Goal: Task Accomplishment & Management: Manage account settings

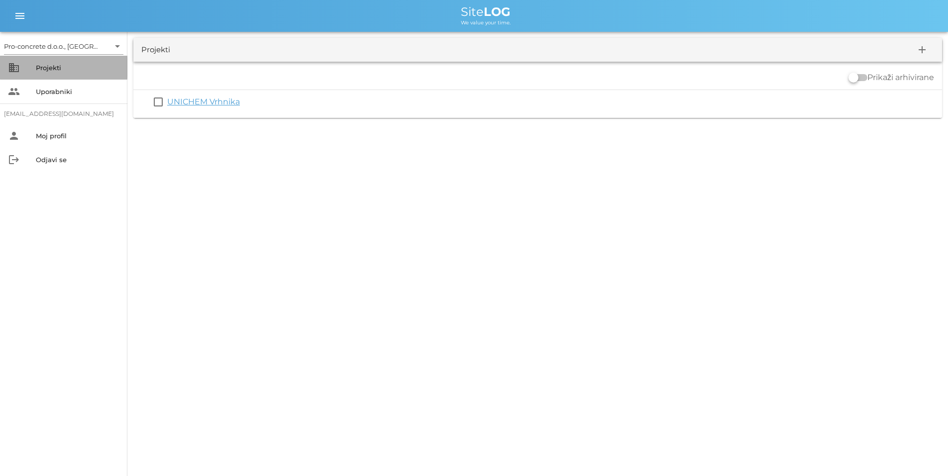
click at [56, 67] on div "Projekti" at bounding box center [78, 68] width 84 height 8
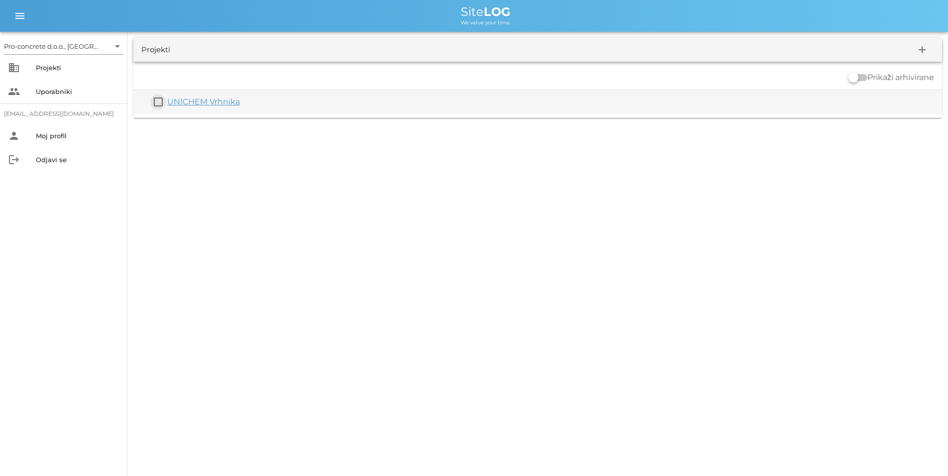
click at [159, 100] on button "check_box_outline_blank" at bounding box center [158, 102] width 12 height 12
click at [195, 102] on div "UNICHEM Vrhnika" at bounding box center [552, 108] width 770 height 12
click at [157, 106] on button "check_box" at bounding box center [158, 108] width 12 height 12
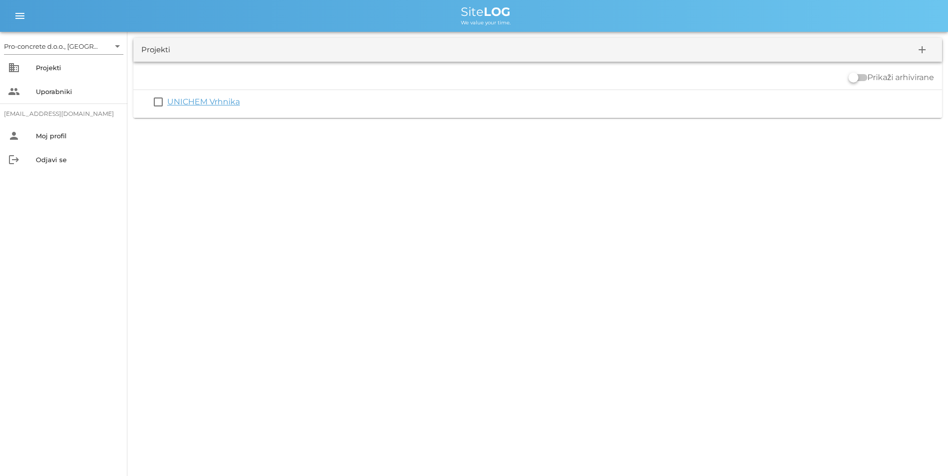
click at [173, 98] on link "UNICHEM Vrhnika" at bounding box center [203, 101] width 73 height 9
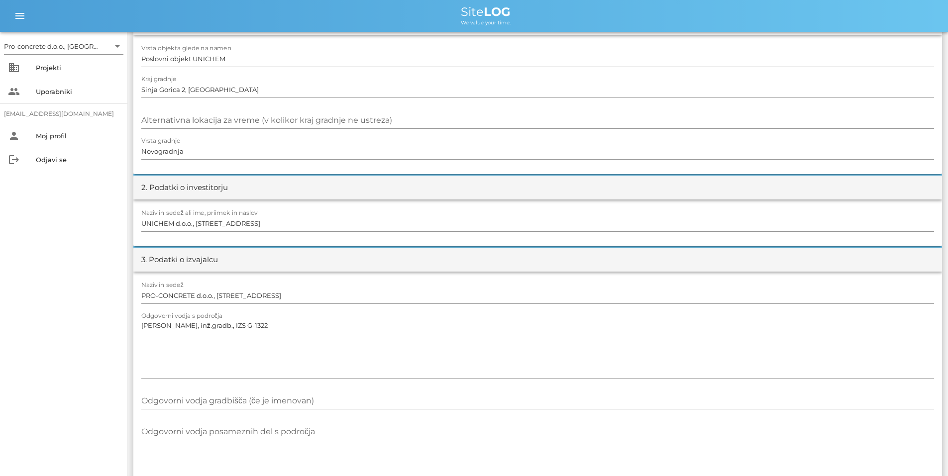
scroll to position [99, 0]
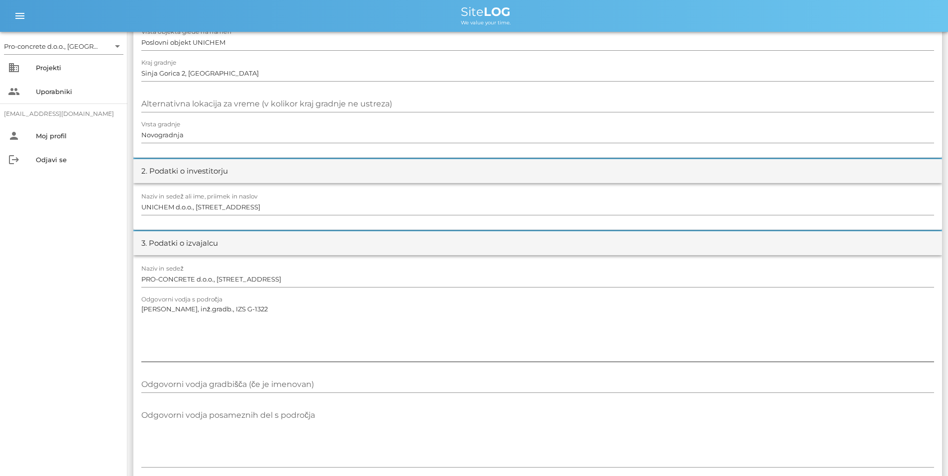
click at [230, 308] on textarea "[PERSON_NAME], inž.gradb., IZS G-1322" at bounding box center [537, 332] width 792 height 60
click at [198, 311] on textarea "[PERSON_NAME], inž.gradb., IZS G-1322" at bounding box center [537, 332] width 792 height 60
click at [215, 335] on textarea "[PERSON_NAME], inž. gradb., IZS G-1322" at bounding box center [537, 332] width 792 height 60
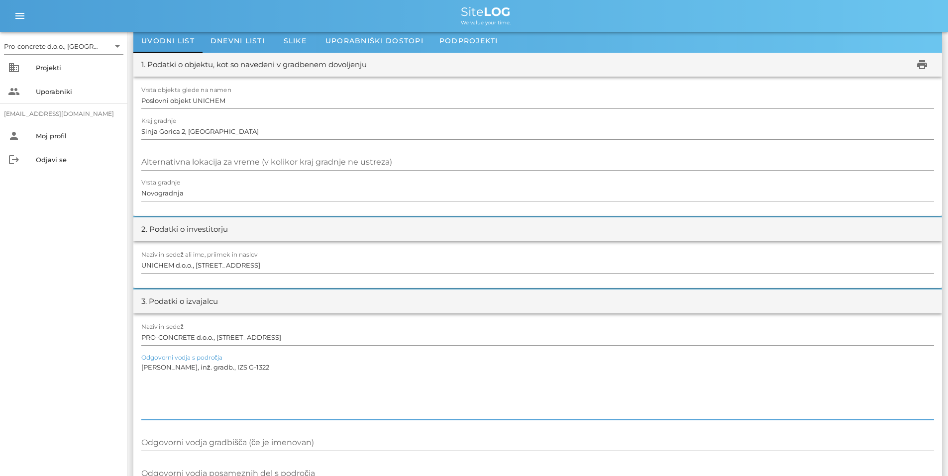
scroll to position [0, 0]
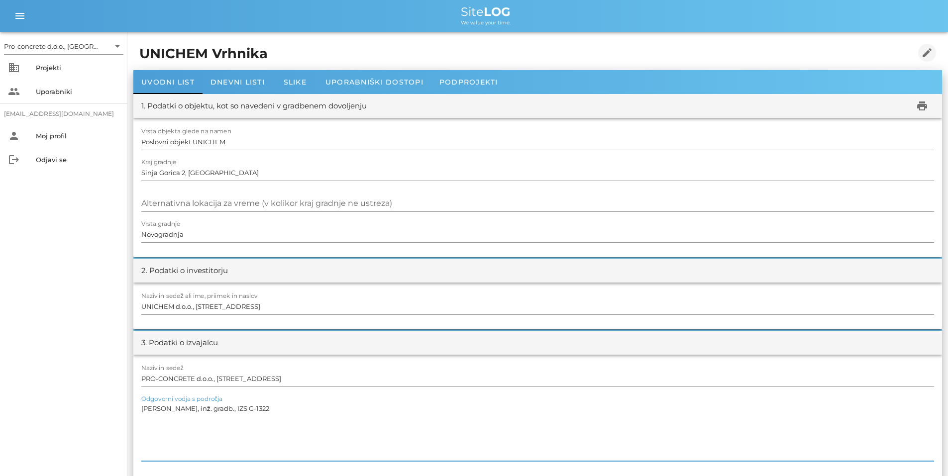
type textarea "[PERSON_NAME], inž. gradb., IZS G-1322"
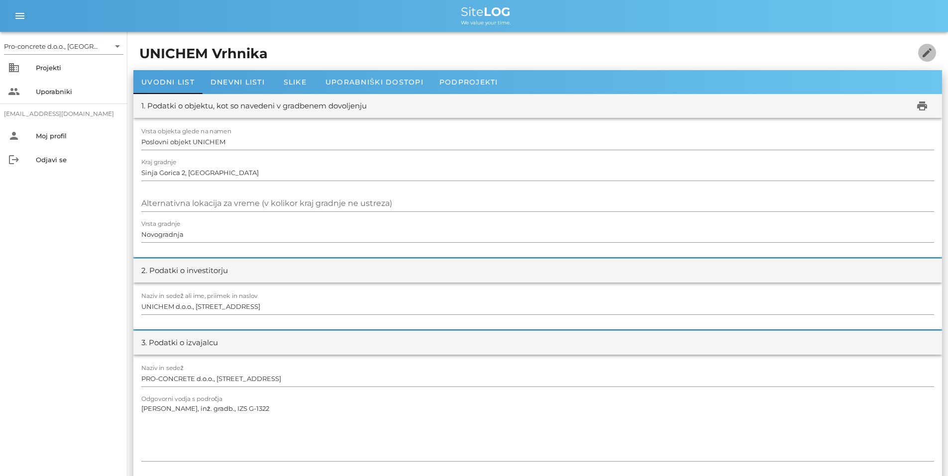
click at [926, 53] on icon "edit" at bounding box center [927, 53] width 12 height 12
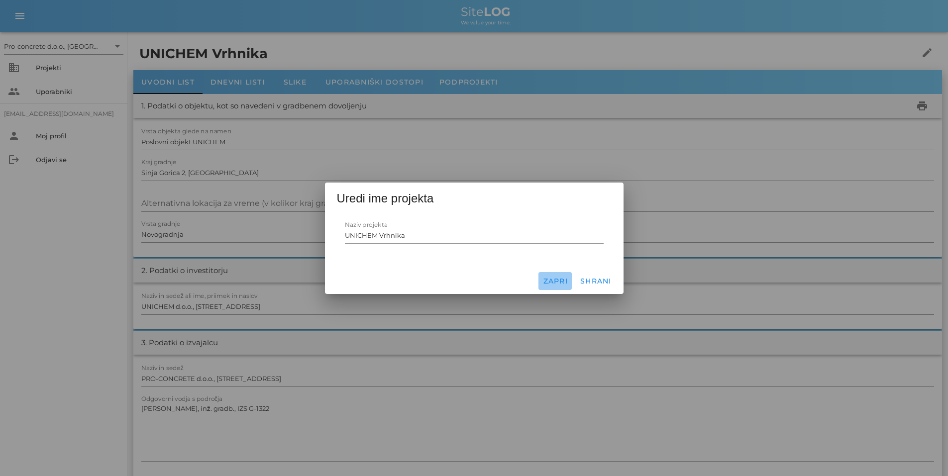
click at [558, 281] on span "Zapri" at bounding box center [554, 281] width 25 height 9
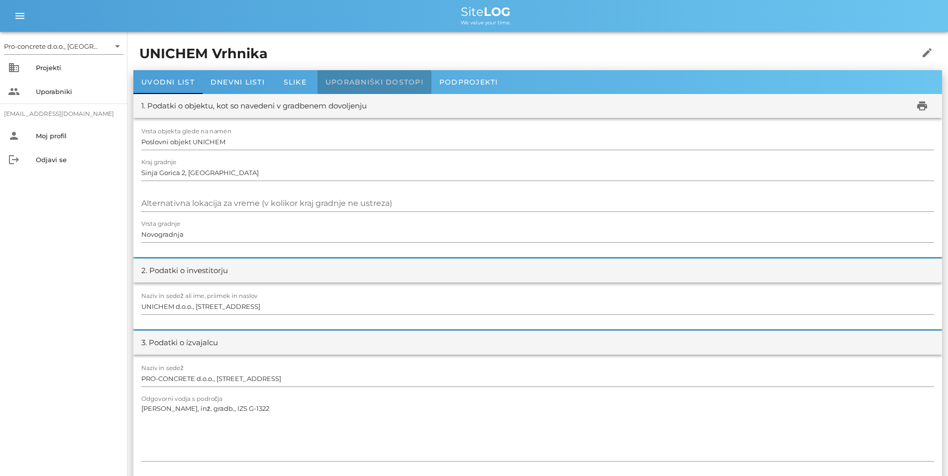
click at [392, 82] on span "Uporabniški dostopi" at bounding box center [374, 82] width 98 height 9
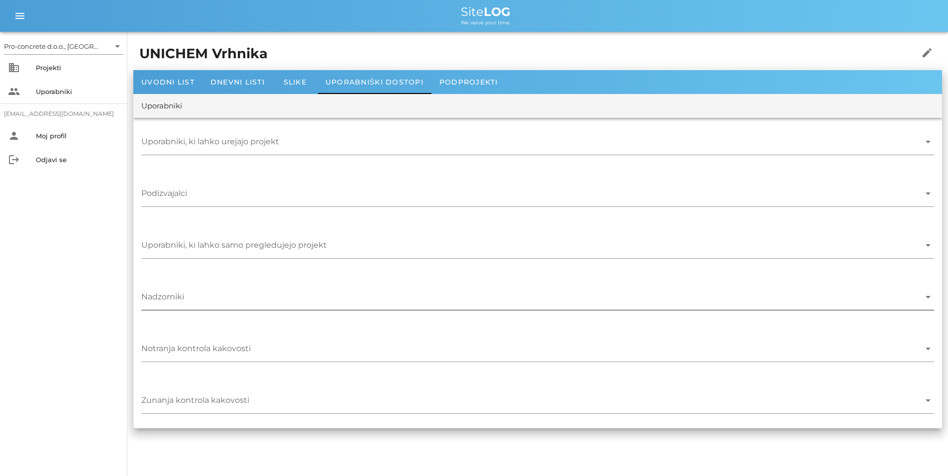
click at [928, 296] on icon "arrow_drop_down" at bounding box center [928, 297] width 12 height 12
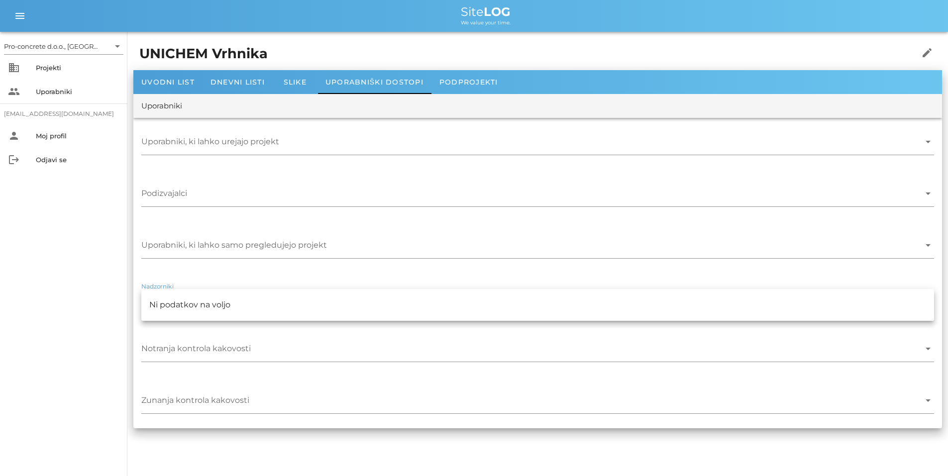
drag, startPoint x: 816, startPoint y: 294, endPoint x: 811, endPoint y: 291, distance: 5.6
click at [814, 294] on div "Ni podatkov na voljo" at bounding box center [537, 304] width 776 height 21
click at [364, 269] on div "Uporabniki, ki lahko samo pregledujejo projekt arrow_drop_down" at bounding box center [537, 247] width 808 height 52
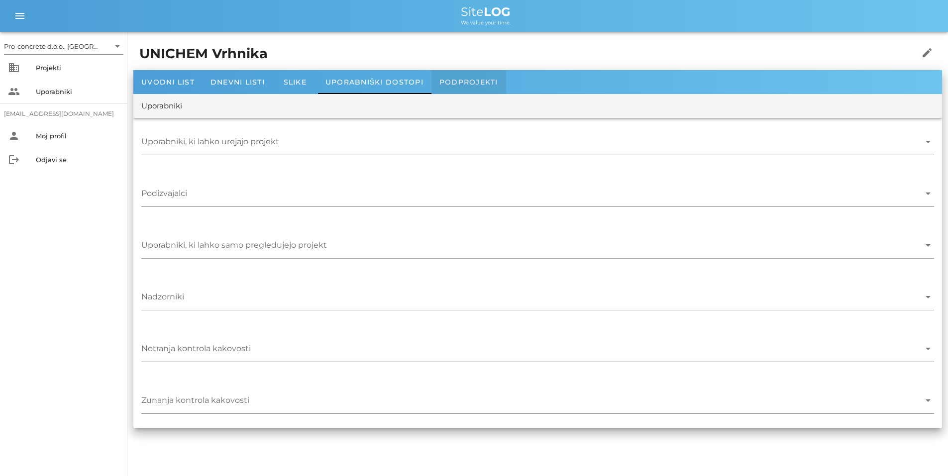
click at [464, 80] on span "Podprojekti" at bounding box center [468, 82] width 59 height 9
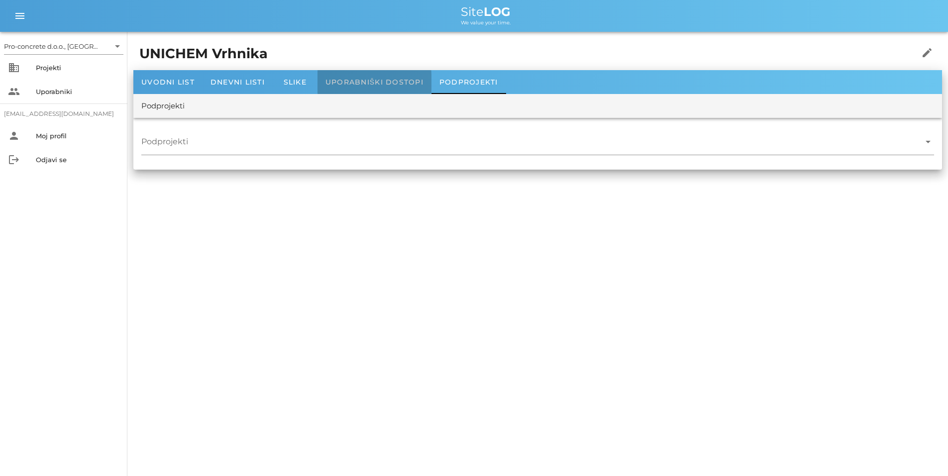
click at [362, 81] on span "Uporabniški dostopi" at bounding box center [374, 82] width 98 height 9
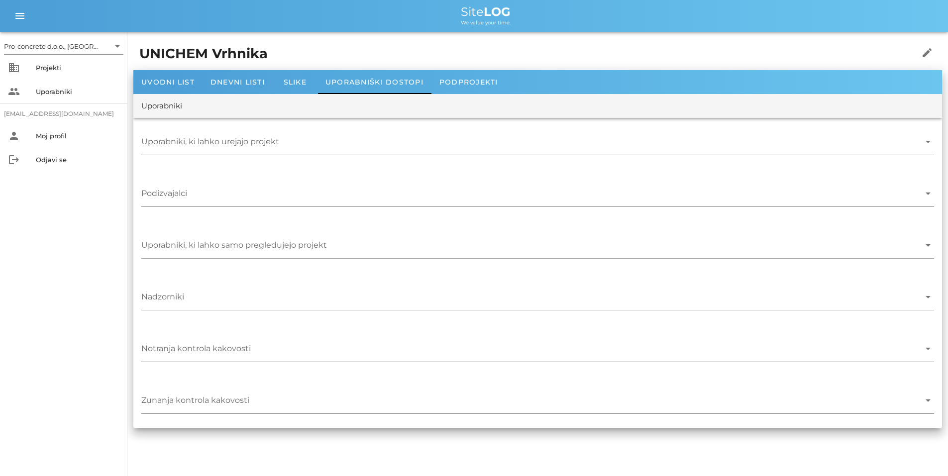
click at [180, 105] on div "Uporabniki" at bounding box center [161, 105] width 41 height 11
click at [926, 191] on icon "arrow_drop_down" at bounding box center [928, 194] width 12 height 12
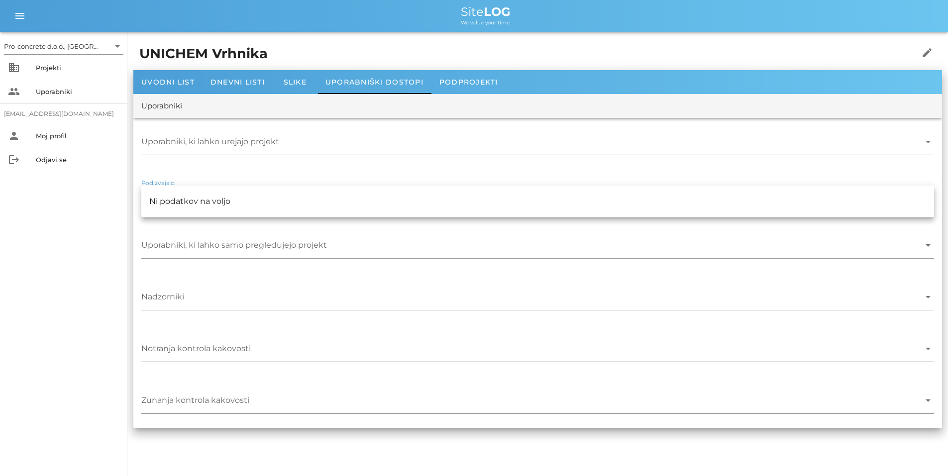
click at [924, 192] on div "Ni podatkov na voljo" at bounding box center [537, 201] width 776 height 21
click at [172, 168] on div "Uporabniki, ki lahko urejajo projekt arrow_drop_down" at bounding box center [537, 144] width 808 height 52
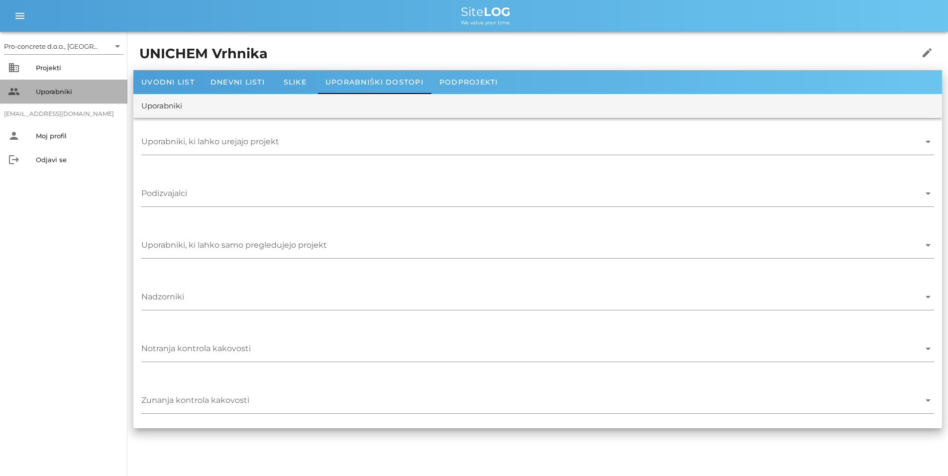
click at [50, 88] on div "Uporabniki" at bounding box center [78, 92] width 84 height 8
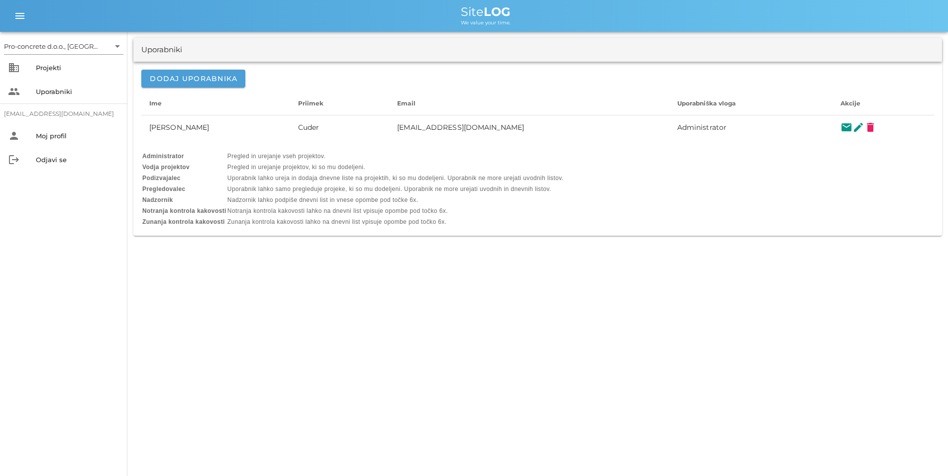
click at [245, 160] on td "Pregled in urejanje vseh projektov." at bounding box center [395, 156] width 336 height 10
click at [193, 78] on span "Dodaj uporabnika" at bounding box center [193, 78] width 88 height 9
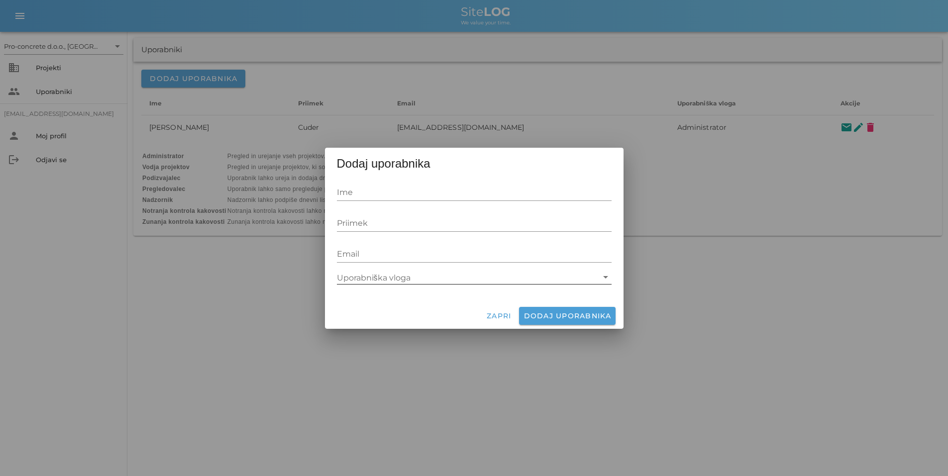
click at [604, 277] on icon "arrow_drop_down" at bounding box center [605, 277] width 12 height 12
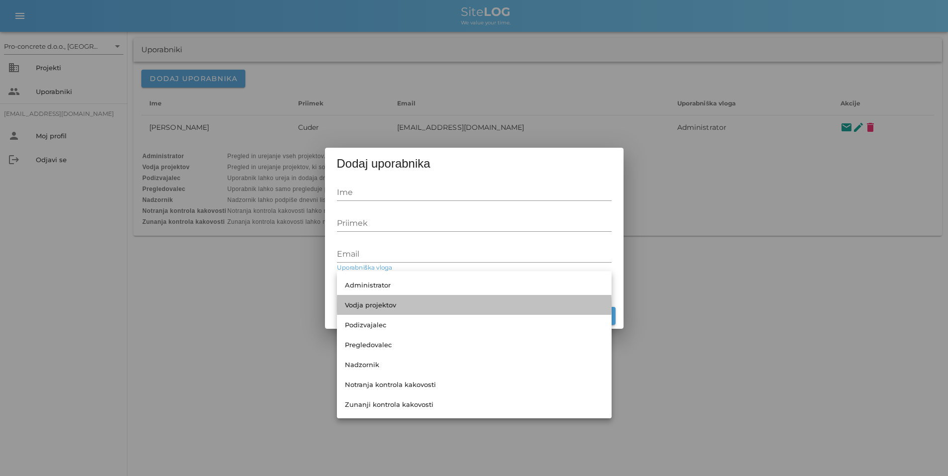
click at [383, 303] on div "Vodja projektov" at bounding box center [474, 305] width 259 height 8
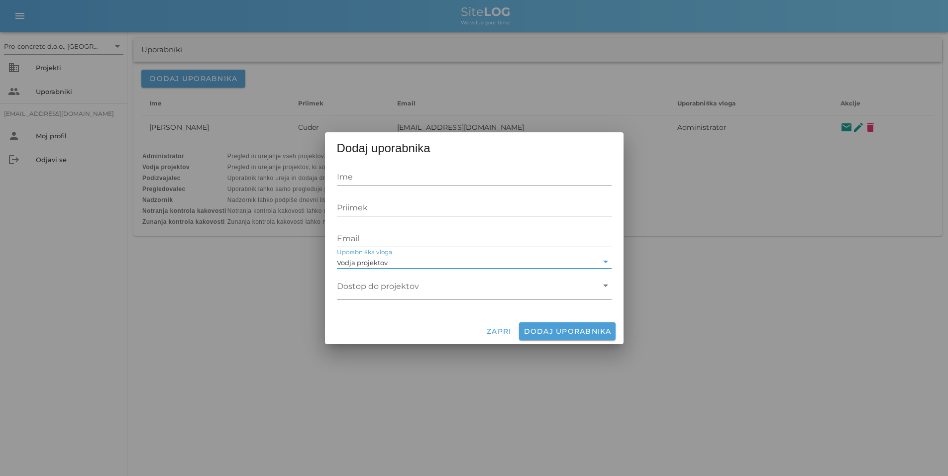
click at [606, 261] on icon "arrow_drop_down" at bounding box center [605, 262] width 12 height 12
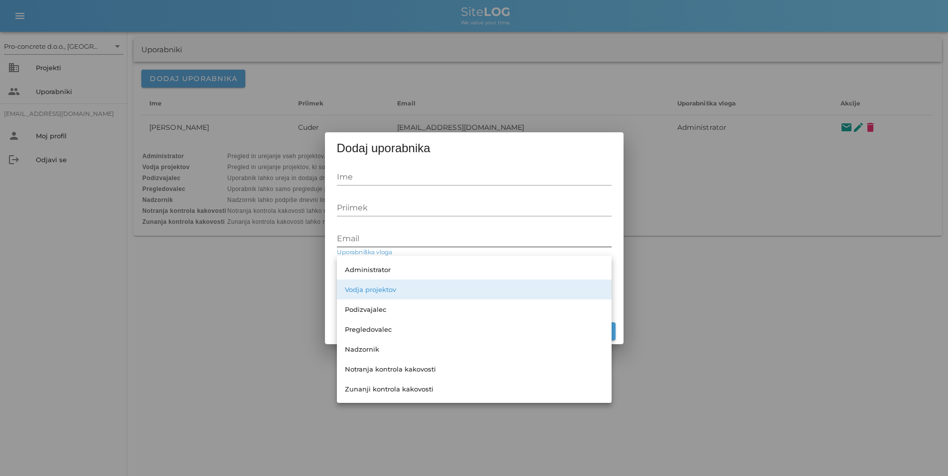
click at [605, 262] on div "Administrator" at bounding box center [474, 270] width 275 height 20
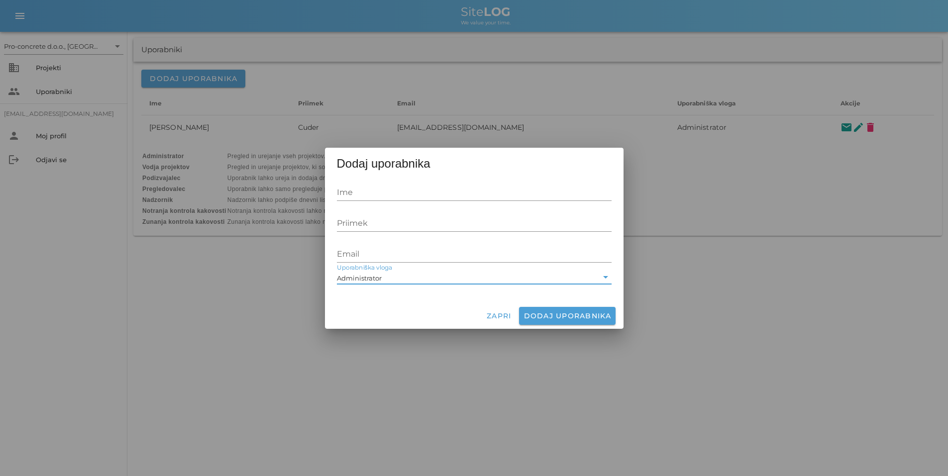
click at [606, 272] on icon "arrow_drop_down" at bounding box center [605, 277] width 12 height 12
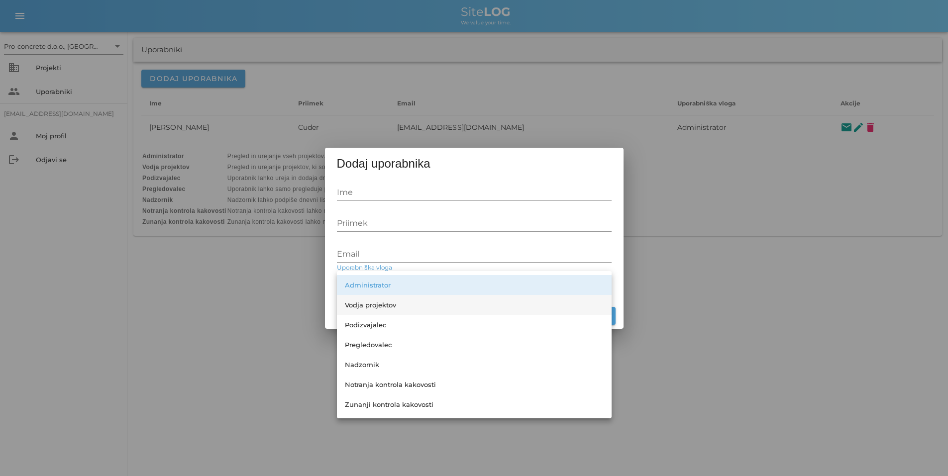
click at [376, 307] on div "Vodja projektov" at bounding box center [474, 305] width 259 height 8
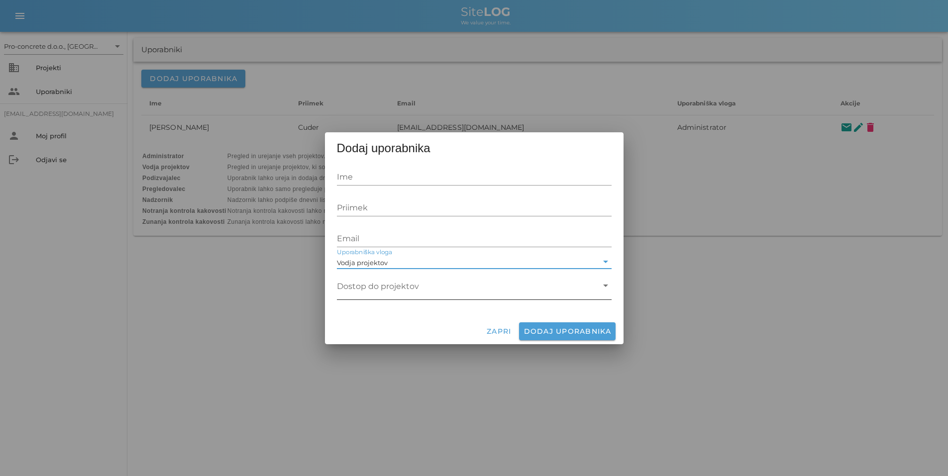
click at [604, 284] on icon "arrow_drop_down" at bounding box center [605, 286] width 12 height 12
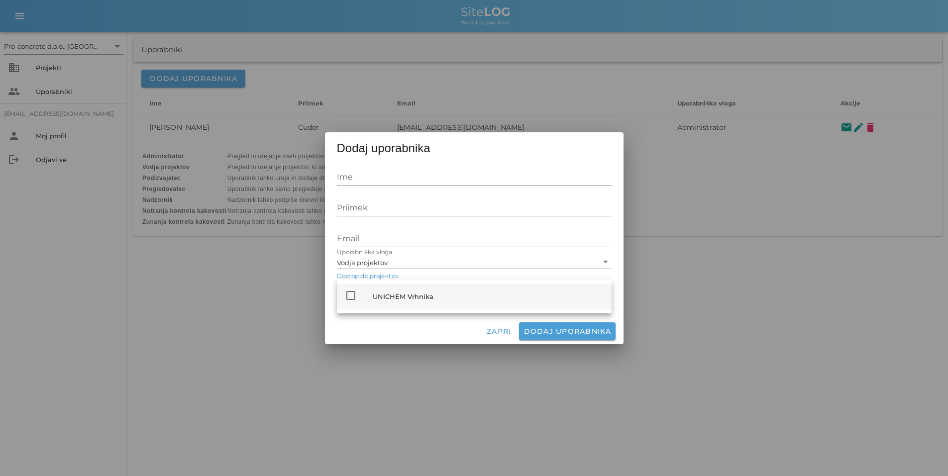
click at [347, 294] on icon "check_box_outline_blank" at bounding box center [351, 295] width 12 height 12
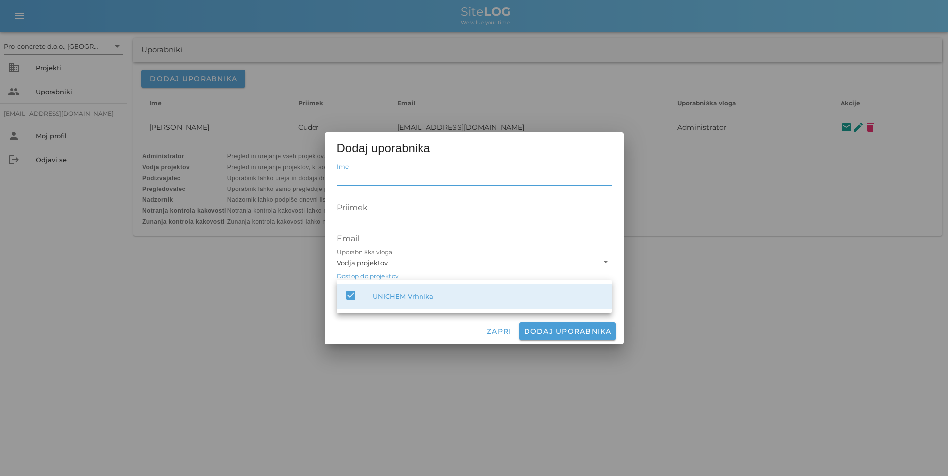
drag, startPoint x: 378, startPoint y: 178, endPoint x: 387, endPoint y: 192, distance: 16.4
click at [378, 180] on input "Ime" at bounding box center [474, 177] width 275 height 16
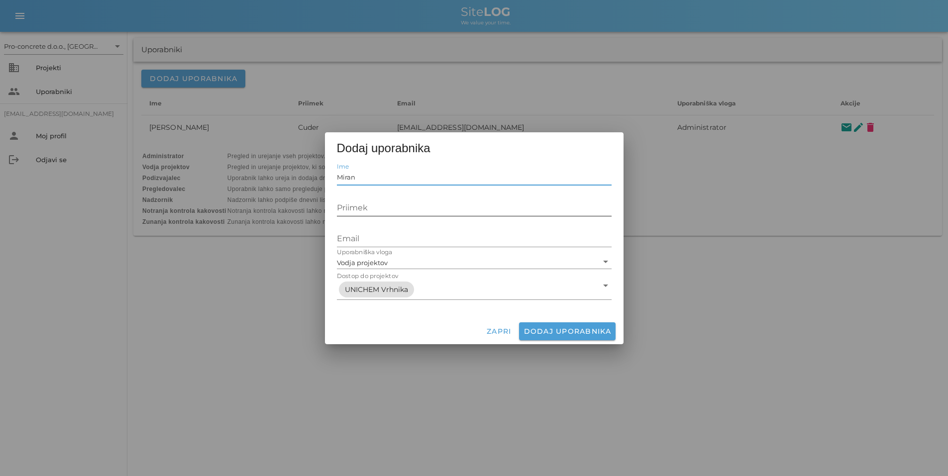
type input "Miran"
click at [408, 211] on input "Priimek" at bounding box center [474, 208] width 275 height 16
type input "Toplak"
click at [566, 239] on input "Email" at bounding box center [474, 239] width 275 height 16
type input "[EMAIL_ADDRESS][DOMAIN_NAME]"
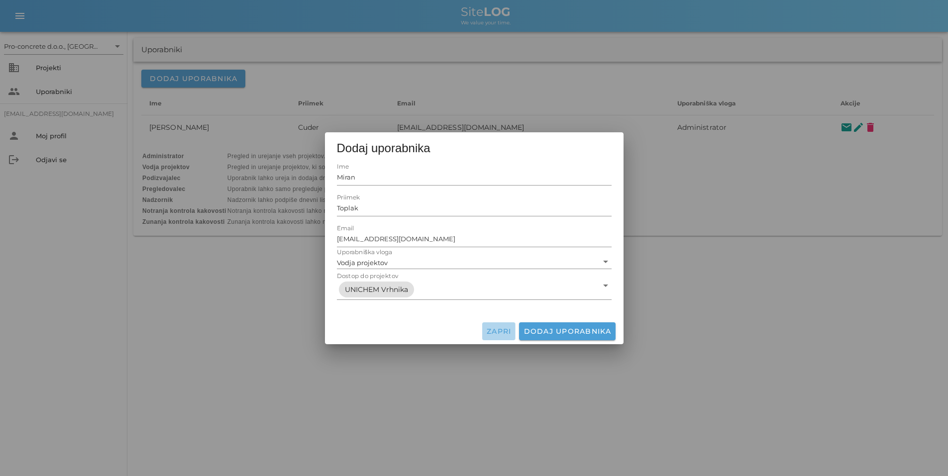
click at [505, 328] on span "Zapri" at bounding box center [498, 331] width 25 height 9
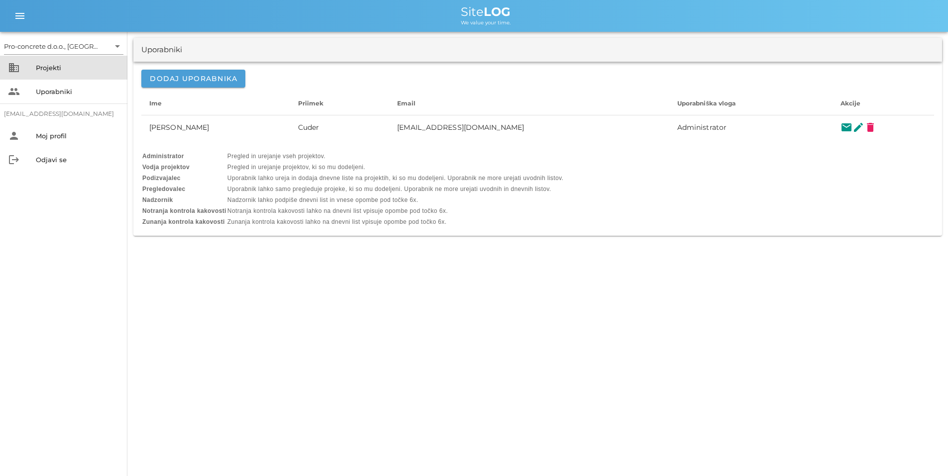
click at [53, 70] on div "Projekti" at bounding box center [78, 68] width 84 height 8
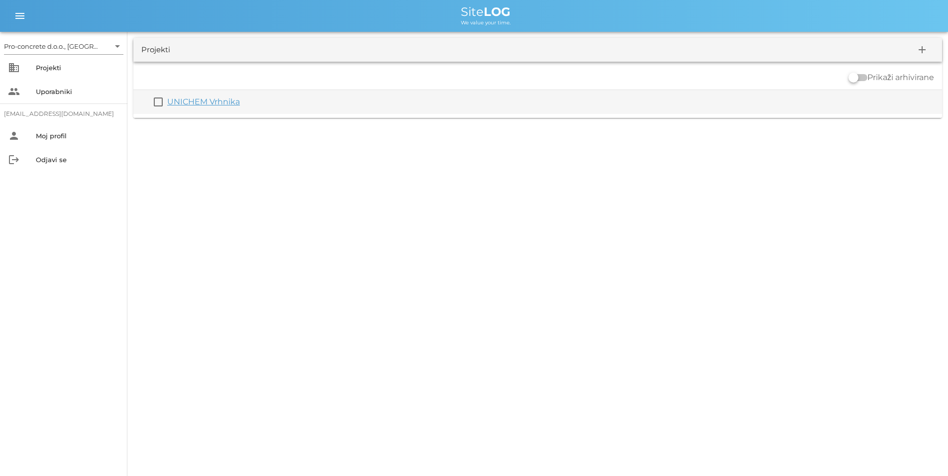
drag, startPoint x: 182, startPoint y: 96, endPoint x: 202, endPoint y: 106, distance: 22.7
click at [182, 98] on div "UNICHEM Vrhnika" at bounding box center [552, 102] width 770 height 12
click at [223, 102] on link "UNICHEM Vrhnika" at bounding box center [203, 101] width 73 height 9
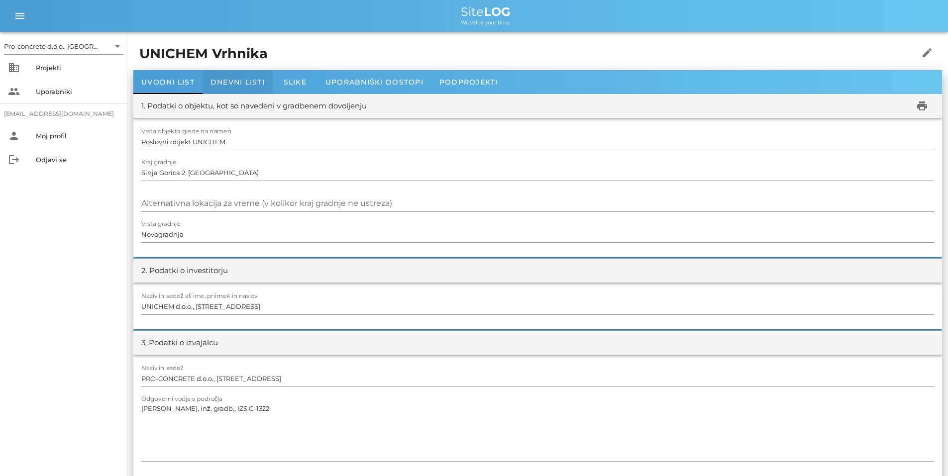
click at [238, 76] on div "Dnevni listi" at bounding box center [237, 82] width 70 height 24
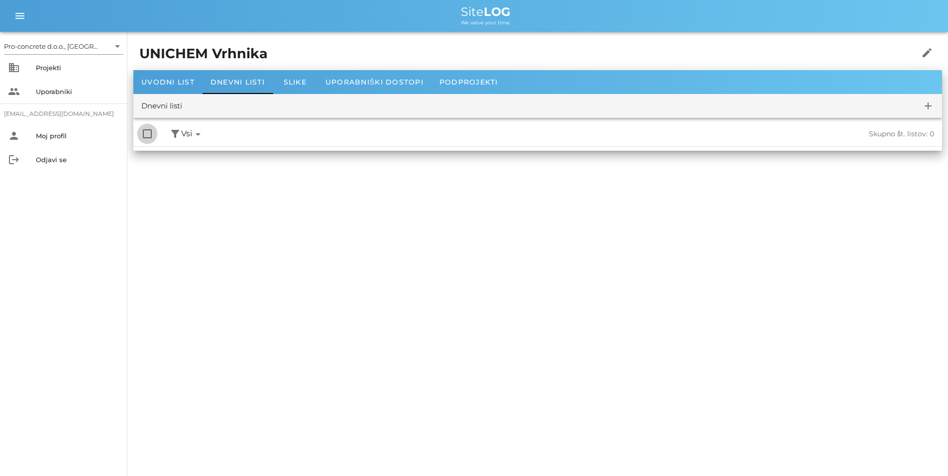
click at [145, 133] on div at bounding box center [147, 133] width 17 height 17
click at [199, 135] on icon "arrow_drop_down" at bounding box center [198, 134] width 12 height 12
click at [195, 154] on div "✓ Vsi" at bounding box center [214, 156] width 67 height 24
click at [180, 104] on div "Dnevni listi" at bounding box center [161, 105] width 41 height 11
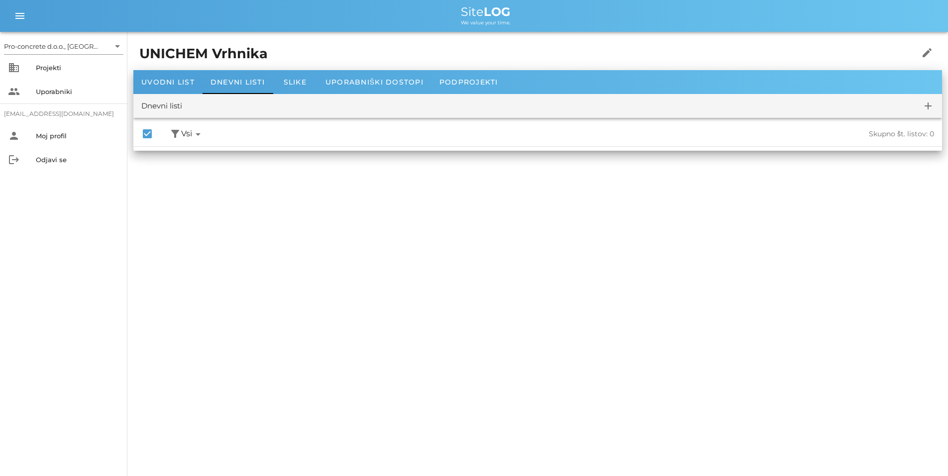
click at [186, 132] on span "Vsi arrow_drop_down" at bounding box center [192, 134] width 23 height 12
click at [174, 131] on button "filter_alt" at bounding box center [175, 134] width 12 height 12
click at [199, 151] on div "✓ Vsi" at bounding box center [214, 156] width 67 height 24
click at [185, 130] on span "Vsi arrow_drop_down" at bounding box center [192, 134] width 23 height 12
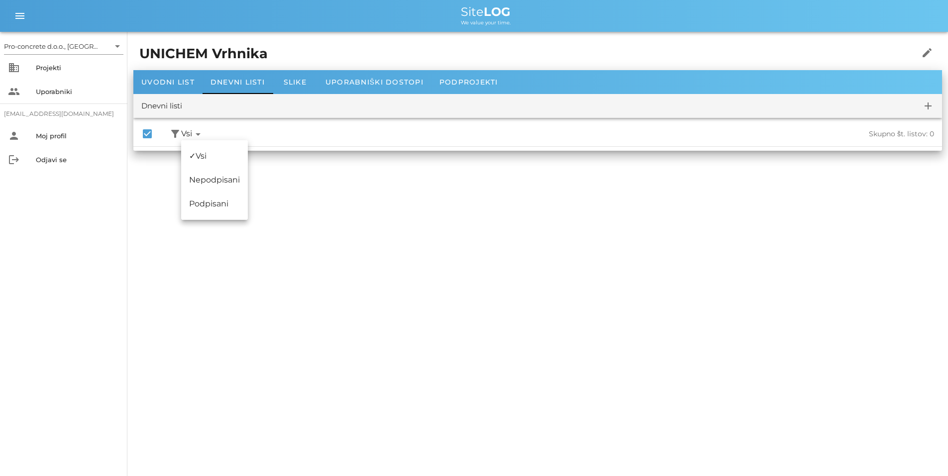
drag, startPoint x: 673, startPoint y: 125, endPoint x: 653, endPoint y: 133, distance: 21.2
click at [672, 125] on div "Skupno št. listov: 0" at bounding box center [751, 134] width 365 height 20
click at [255, 81] on span "Dnevni listi" at bounding box center [237, 82] width 54 height 9
click at [256, 81] on span "Dnevni listi" at bounding box center [237, 82] width 54 height 9
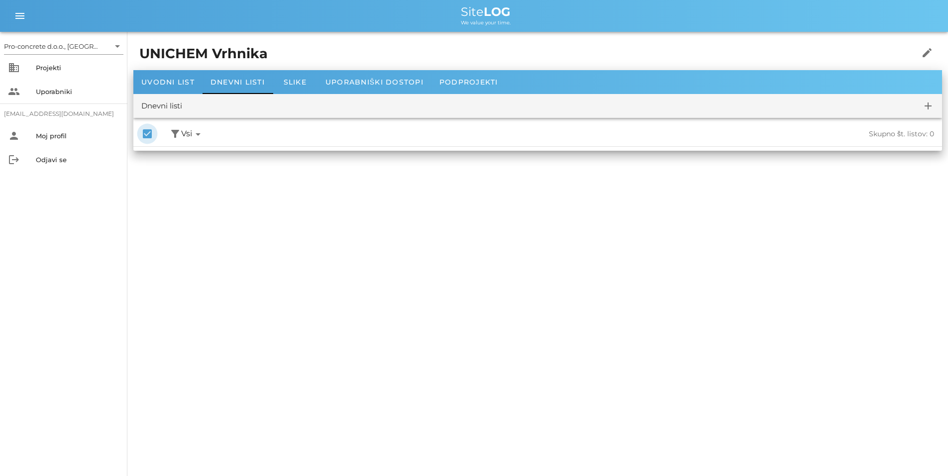
click at [146, 135] on div at bounding box center [147, 133] width 17 height 17
checkbox input "false"
click at [231, 81] on span "Dnevni listi" at bounding box center [237, 82] width 54 height 9
click at [49, 68] on div "Projekti" at bounding box center [78, 68] width 84 height 8
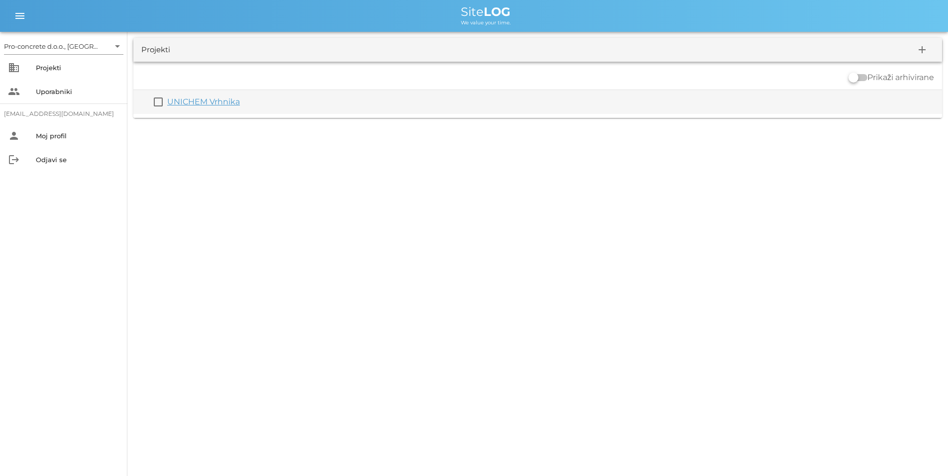
click at [188, 105] on link "UNICHEM Vrhnika" at bounding box center [203, 101] width 73 height 9
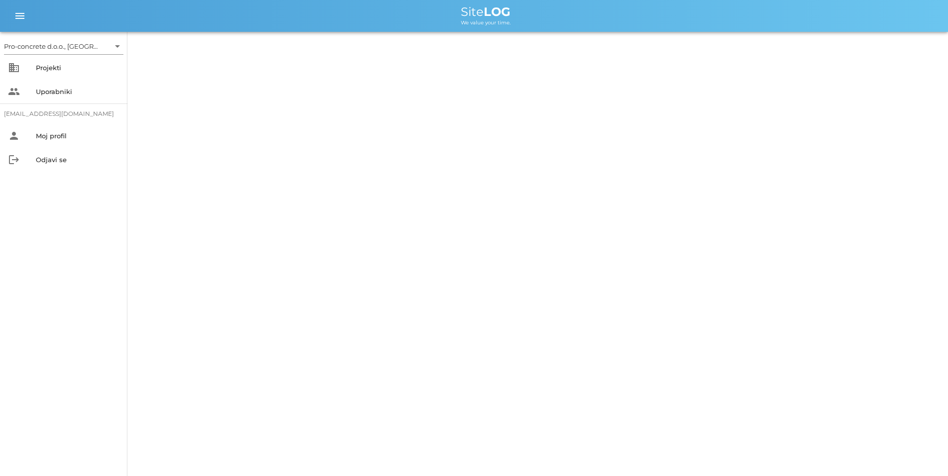
click at [188, 103] on div "Pro-concrete d.o.o., [GEOGRAPHIC_DATA] arrow_drop_down business Projekti people…" at bounding box center [474, 238] width 948 height 476
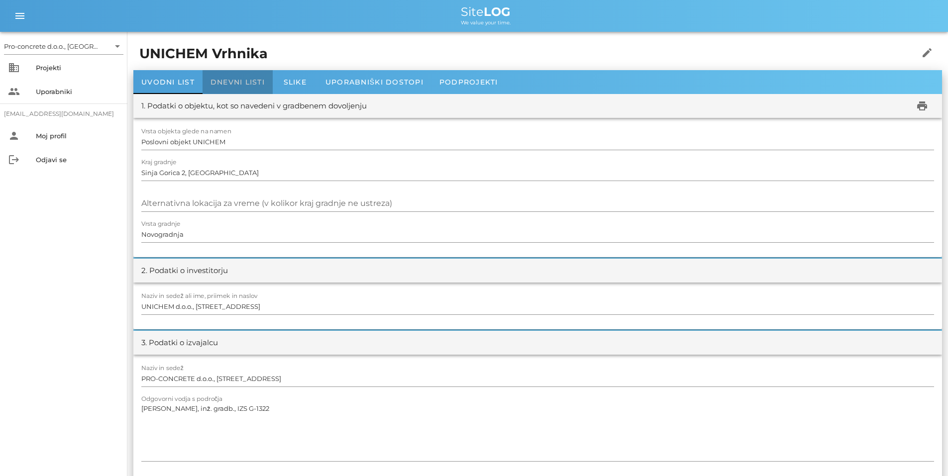
click at [247, 82] on span "Dnevni listi" at bounding box center [237, 82] width 54 height 9
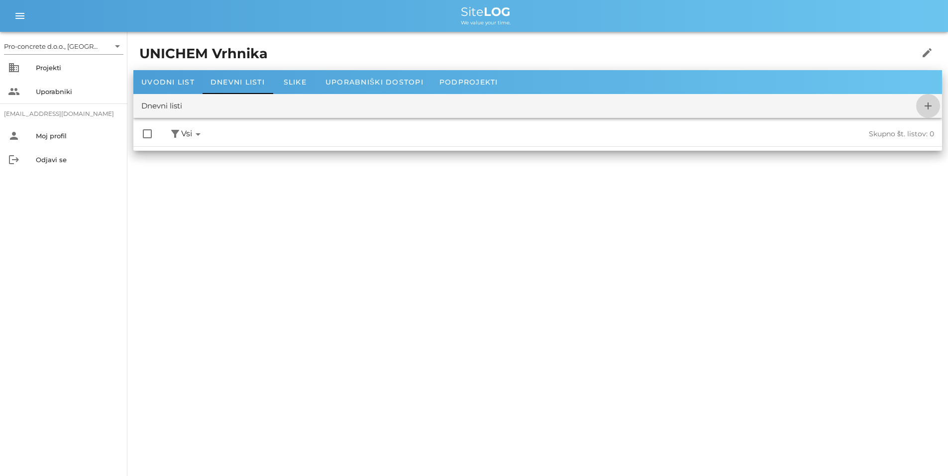
drag, startPoint x: 928, startPoint y: 106, endPoint x: 891, endPoint y: 122, distance: 40.6
click at [928, 106] on icon "add" at bounding box center [928, 106] width 12 height 12
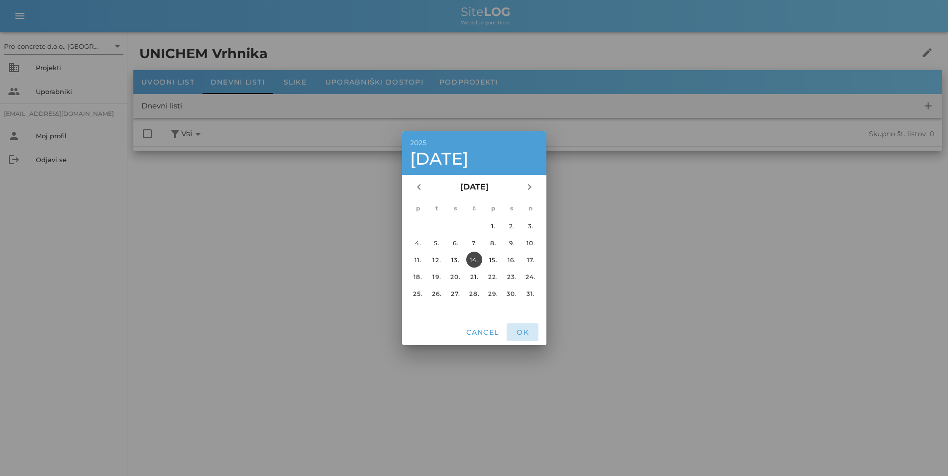
click at [522, 329] on span "OK" at bounding box center [522, 332] width 24 height 9
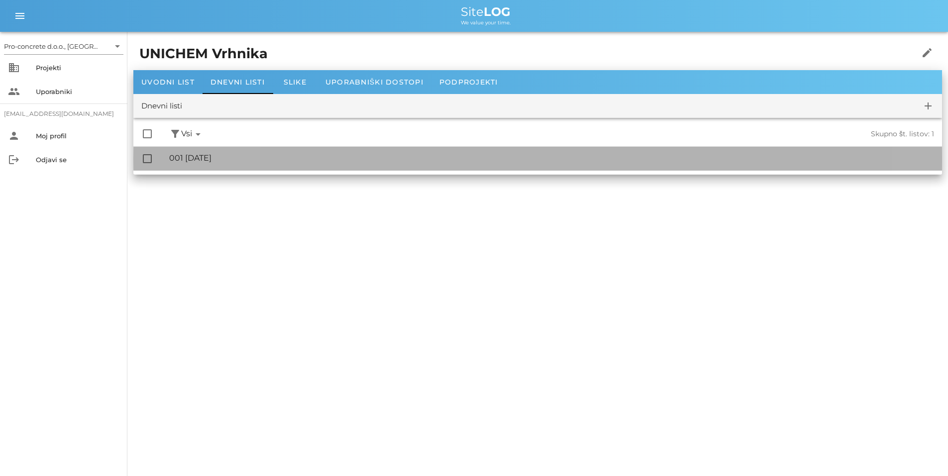
click at [216, 157] on div "🔏 001 [DATE]" at bounding box center [551, 157] width 765 height 9
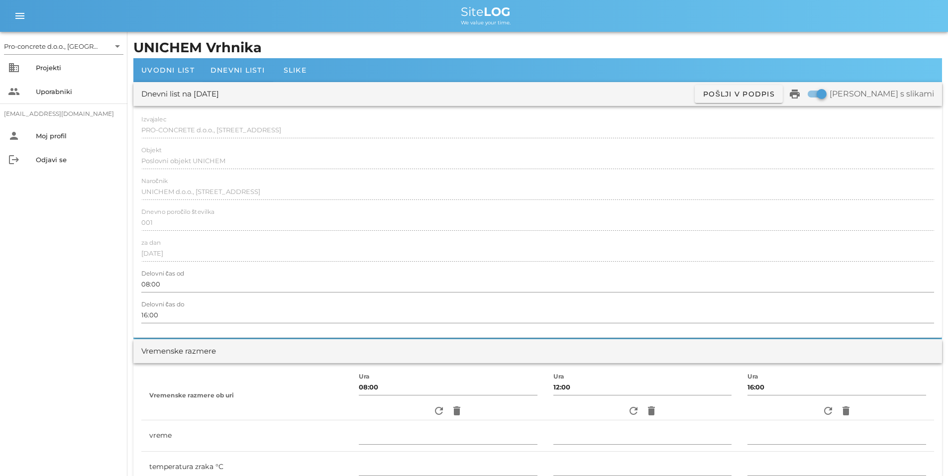
click at [225, 84] on div "Dnevni list na [DATE] ✓ Podpisan Pošlji v podpis print Natisni s slikami" at bounding box center [537, 94] width 808 height 24
click at [219, 95] on div "Dnevni list na [DATE]" at bounding box center [180, 94] width 78 height 11
click at [248, 68] on span "Dnevni listi" at bounding box center [237, 70] width 54 height 9
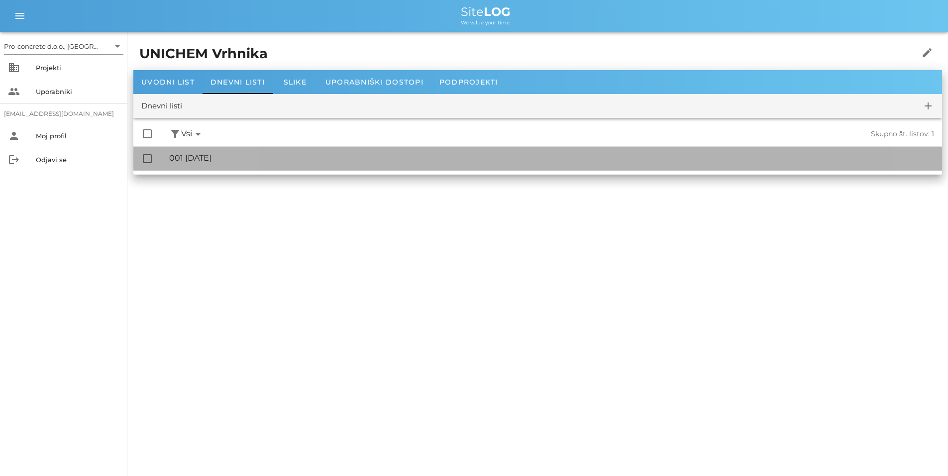
click at [206, 154] on div "🔏 001 [DATE]" at bounding box center [551, 157] width 765 height 9
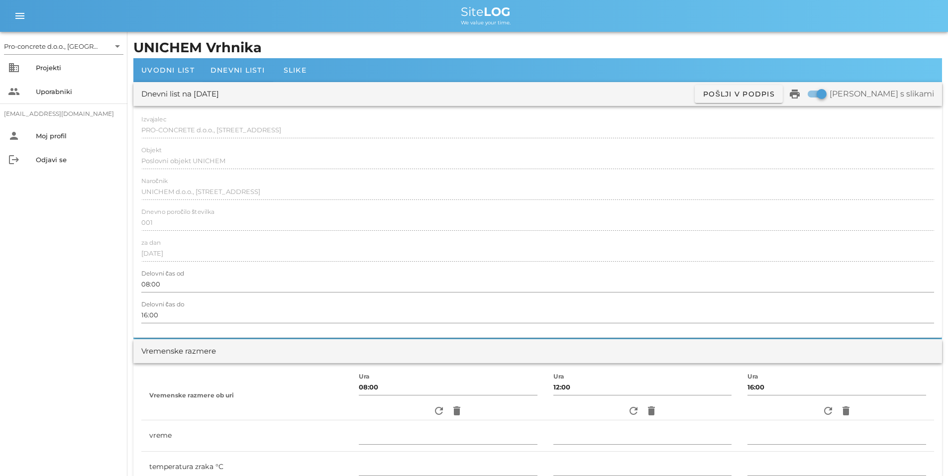
drag, startPoint x: 252, startPoint y: 95, endPoint x: 204, endPoint y: 94, distance: 47.3
click at [204, 94] on div "Dnevni list na [DATE]" at bounding box center [180, 94] width 78 height 11
click at [236, 69] on span "Dnevni listi" at bounding box center [237, 70] width 54 height 9
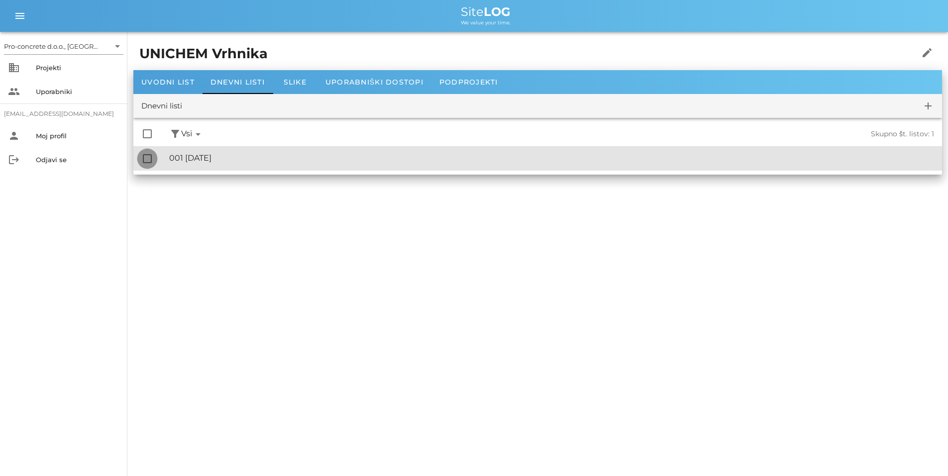
click at [144, 160] on div at bounding box center [147, 158] width 17 height 17
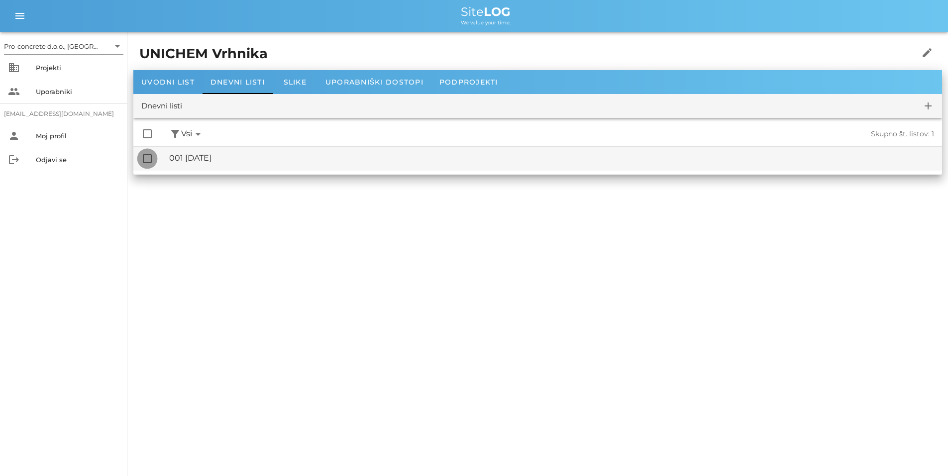
checkbox input "true"
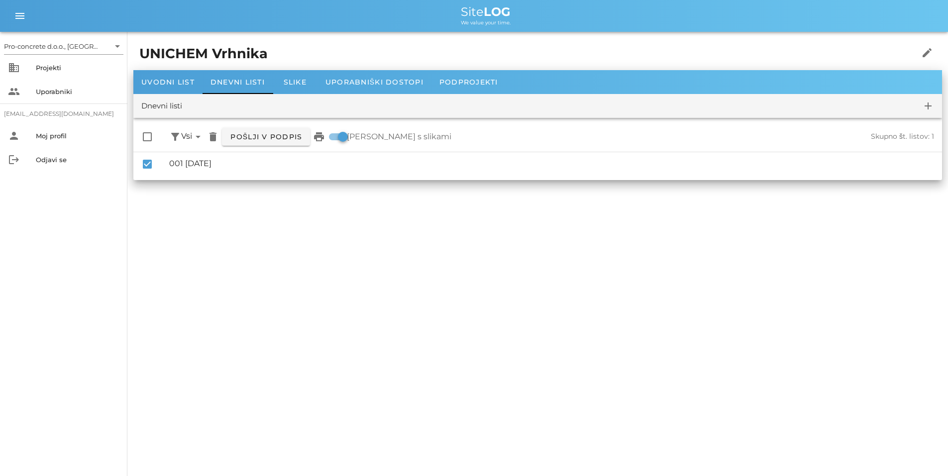
drag, startPoint x: 191, startPoint y: 158, endPoint x: 401, endPoint y: 243, distance: 226.3
click at [402, 244] on div "Pro-concrete d.o.o., [GEOGRAPHIC_DATA] arrow_drop_down business Projekti people…" at bounding box center [474, 238] width 948 height 476
click at [214, 135] on icon "delete" at bounding box center [213, 137] width 12 height 12
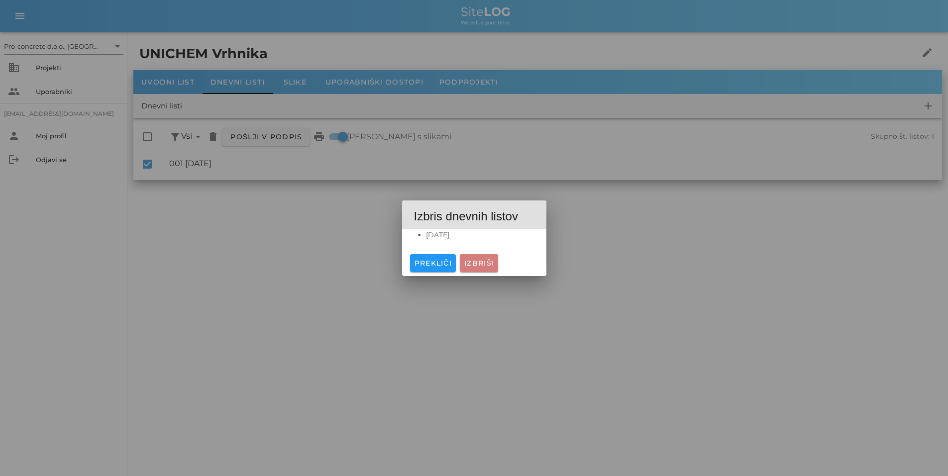
drag, startPoint x: 469, startPoint y: 262, endPoint x: 461, endPoint y: 263, distance: 8.5
click at [468, 262] on span "Izbriši" at bounding box center [479, 263] width 30 height 9
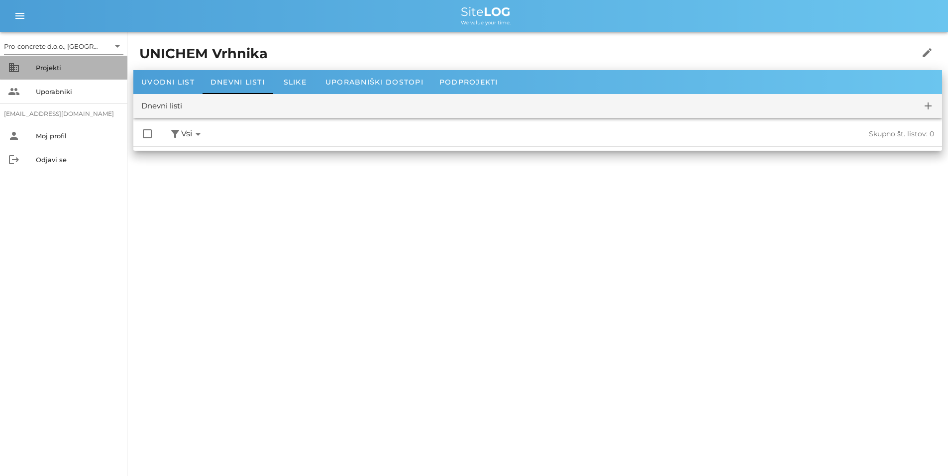
click at [53, 62] on div "Projekti" at bounding box center [78, 68] width 84 height 16
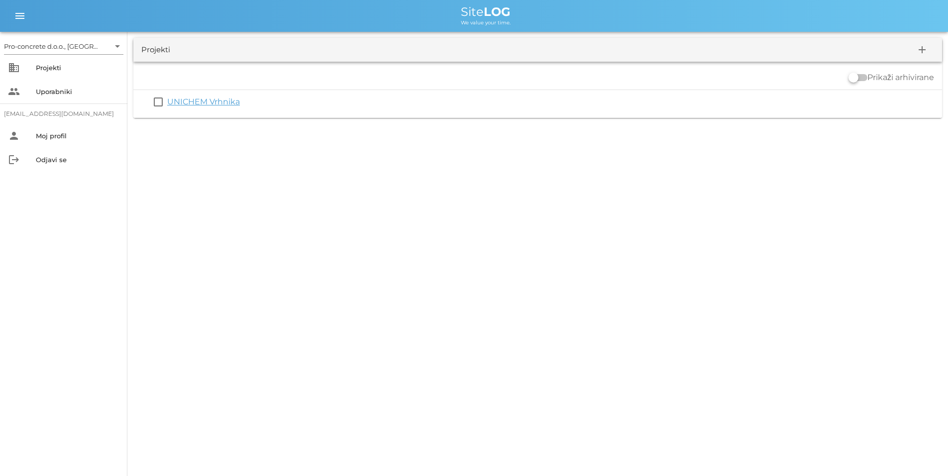
click at [199, 98] on link "UNICHEM Vrhnika" at bounding box center [203, 101] width 73 height 9
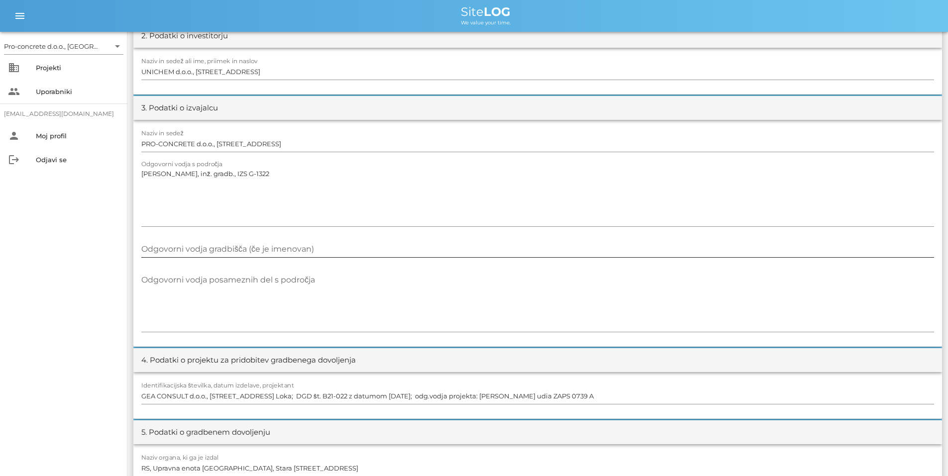
scroll to position [249, 0]
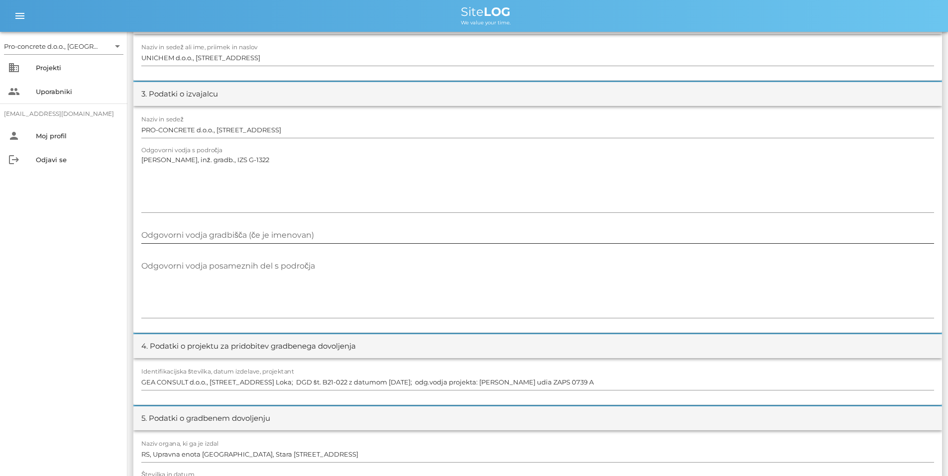
click at [337, 231] on input "Odgovorni vodja gradbišča (če je imenovan)" at bounding box center [537, 235] width 792 height 16
click at [196, 236] on input "[PERSON_NAME], inž.gradb.," at bounding box center [537, 235] width 792 height 16
click at [228, 234] on input "[PERSON_NAME], inž. gradb.," at bounding box center [537, 235] width 792 height 16
type input "[PERSON_NAME], inž. gradb., IZS G-1322"
click at [167, 260] on div "Odgovorni vodja posameznih del s področja" at bounding box center [537, 288] width 792 height 60
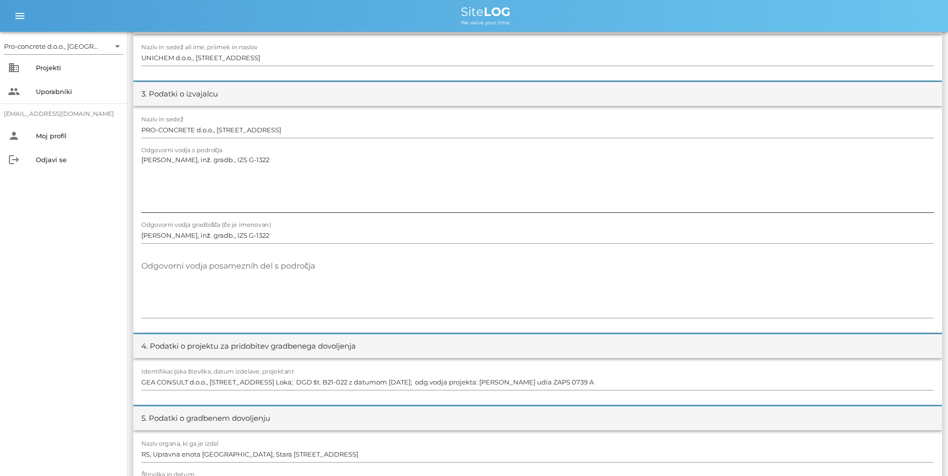
click at [232, 150] on div "Odgovorni vodja s področja [PERSON_NAME], inž. gradb., IZS G-1322" at bounding box center [537, 183] width 792 height 73
click at [226, 288] on textarea "Odgovorni vodja posameznih del s področja" at bounding box center [537, 288] width 792 height 60
click at [178, 161] on textarea "[PERSON_NAME], inž. gradb., IZS G-1322" at bounding box center [537, 183] width 792 height 60
click at [162, 188] on textarea "[PERSON_NAME], inž. gradb., IZS G-1322" at bounding box center [537, 183] width 792 height 60
drag, startPoint x: 201, startPoint y: 287, endPoint x: 193, endPoint y: 285, distance: 8.7
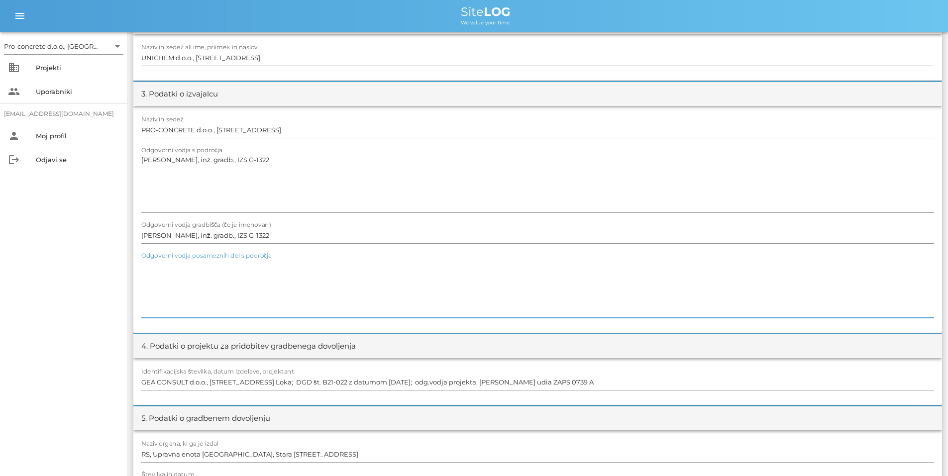
click at [200, 287] on textarea "Odgovorni vodja posameznih del s področja" at bounding box center [537, 288] width 792 height 60
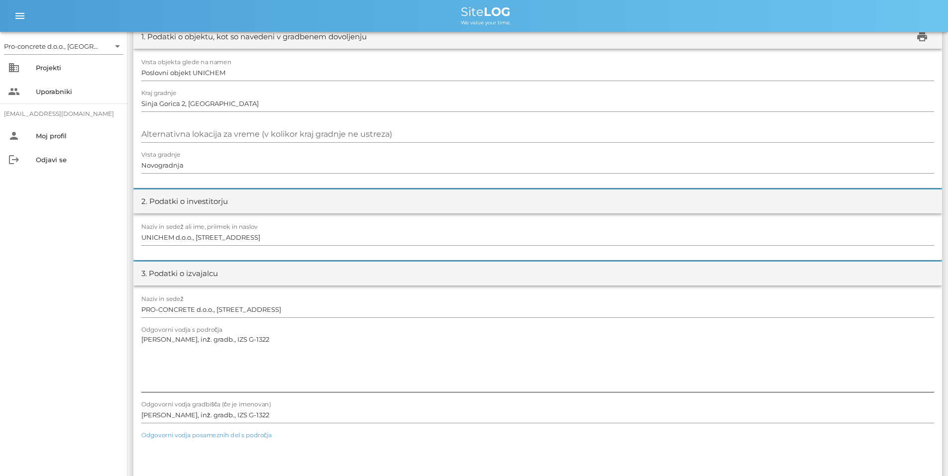
scroll to position [0, 0]
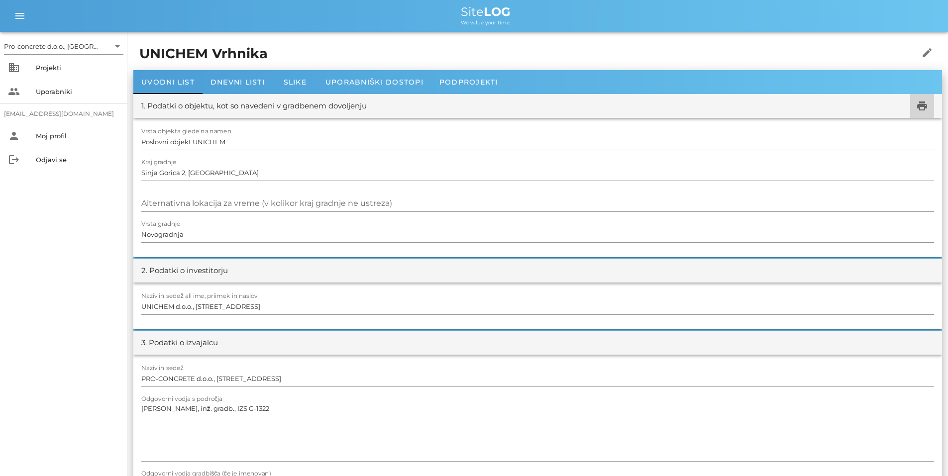
click at [923, 102] on icon "print" at bounding box center [922, 106] width 12 height 12
click at [63, 137] on div "Moj profil" at bounding box center [78, 136] width 84 height 8
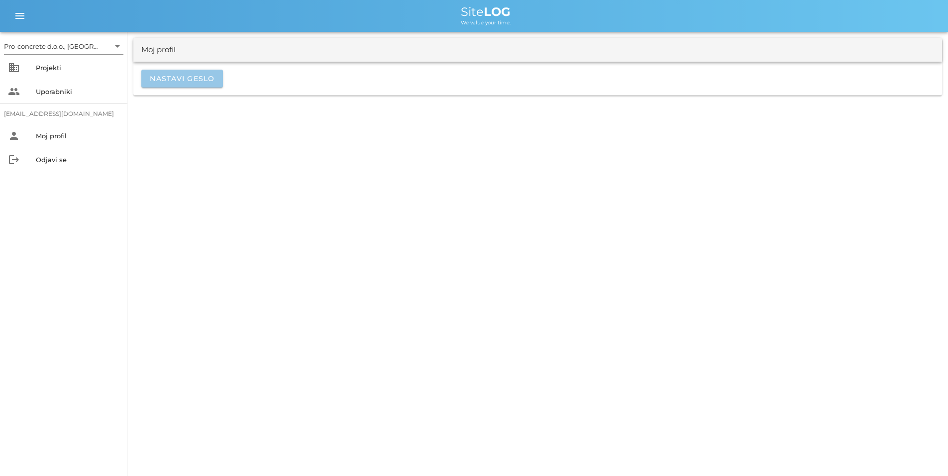
click at [175, 76] on span "Nastavi geslo" at bounding box center [182, 78] width 66 height 9
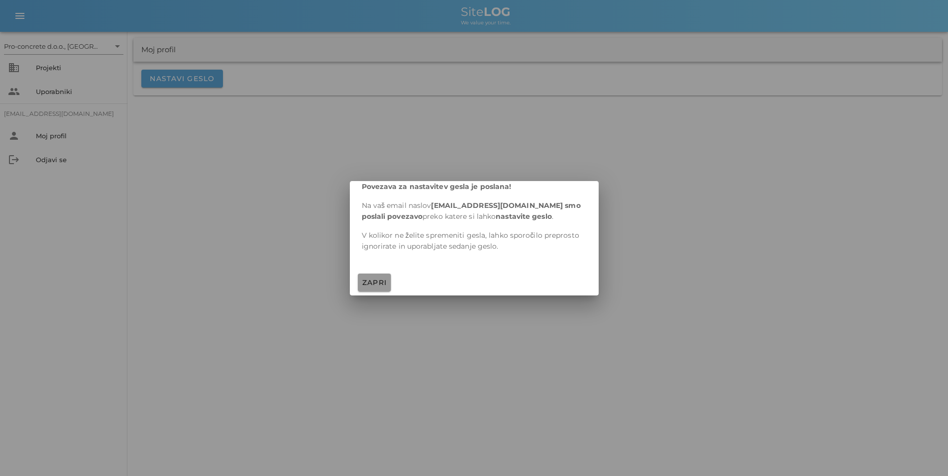
click at [372, 280] on span "Zapri" at bounding box center [374, 282] width 25 height 9
